Goal: Information Seeking & Learning: Learn about a topic

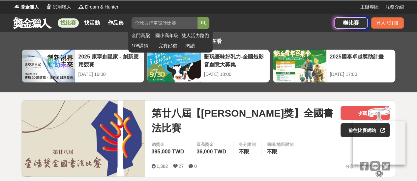
click at [165, 23] on input "search" at bounding box center [164, 23] width 66 height 12
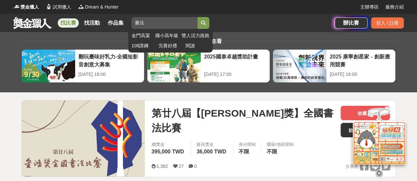
type input "書法"
click at [197, 17] on button "submit" at bounding box center [203, 23] width 12 height 12
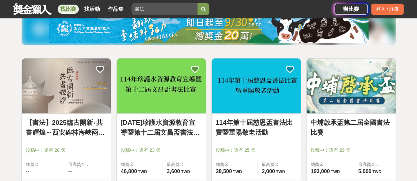
scroll to position [99, 0]
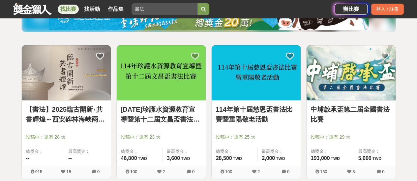
click at [151, 117] on link "[DATE]珍護水資源教育宣導暨第十二屆文昌盃書法比賽" at bounding box center [161, 115] width 81 height 20
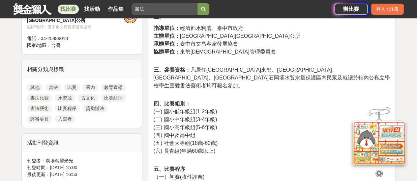
scroll to position [263, 0]
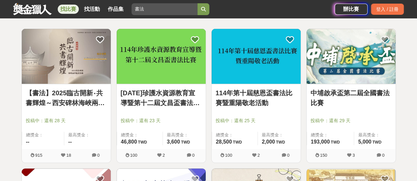
scroll to position [99, 0]
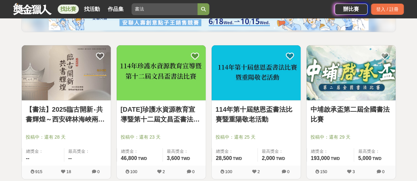
click at [256, 112] on link "114年第十屆慈恩盃書法比賽暨重陽敬老活動" at bounding box center [255, 115] width 81 height 20
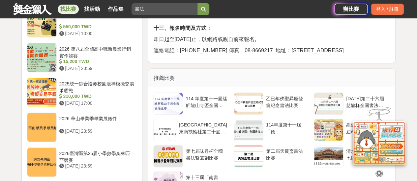
scroll to position [659, 0]
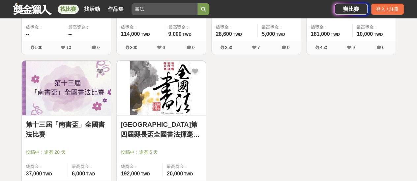
scroll to position [626, 0]
